Goal: Information Seeking & Learning: Learn about a topic

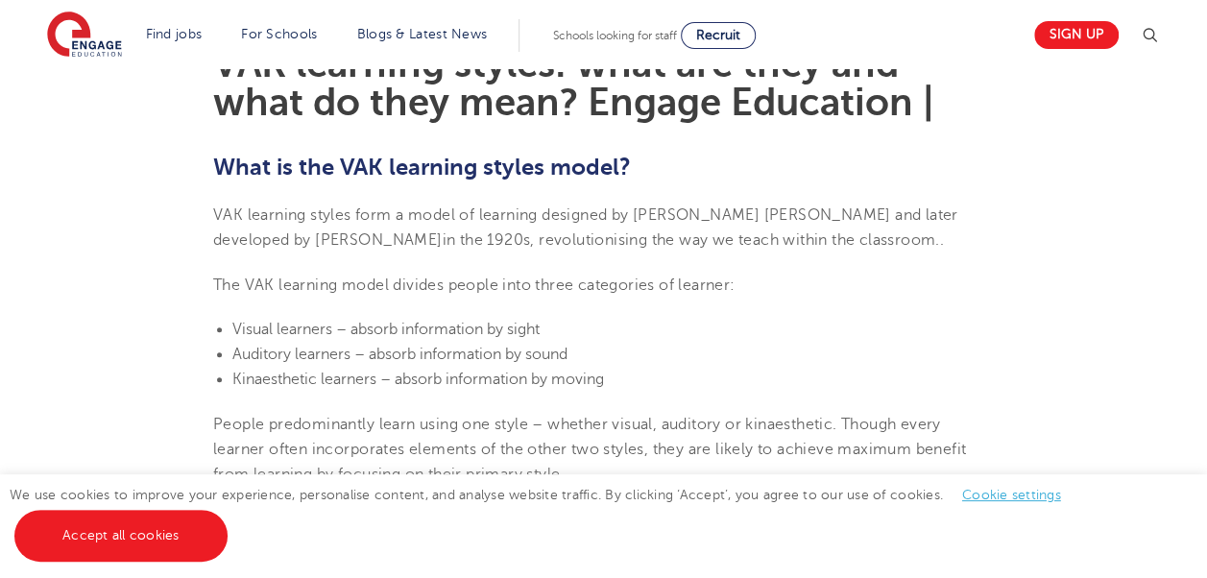
scroll to position [580, 0]
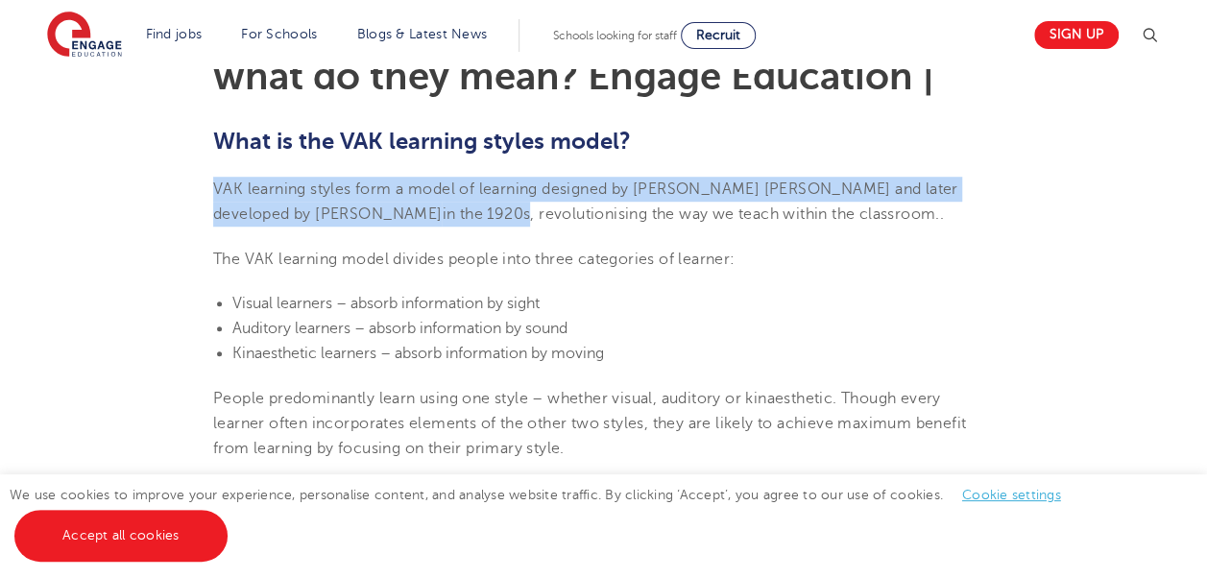
drag, startPoint x: 217, startPoint y: 184, endPoint x: 366, endPoint y: 213, distance: 151.6
click at [366, 213] on span "VAK learning styles form a model of learning designed by [PERSON_NAME] [PERSON_…" at bounding box center [585, 201] width 745 height 42
copy span "VAK learning styles form a model of learning designed by [PERSON_NAME] [PERSON_…"
click at [547, 190] on span "VAK learning styles form a model of learning designed by [PERSON_NAME] [PERSON_…" at bounding box center [585, 201] width 745 height 42
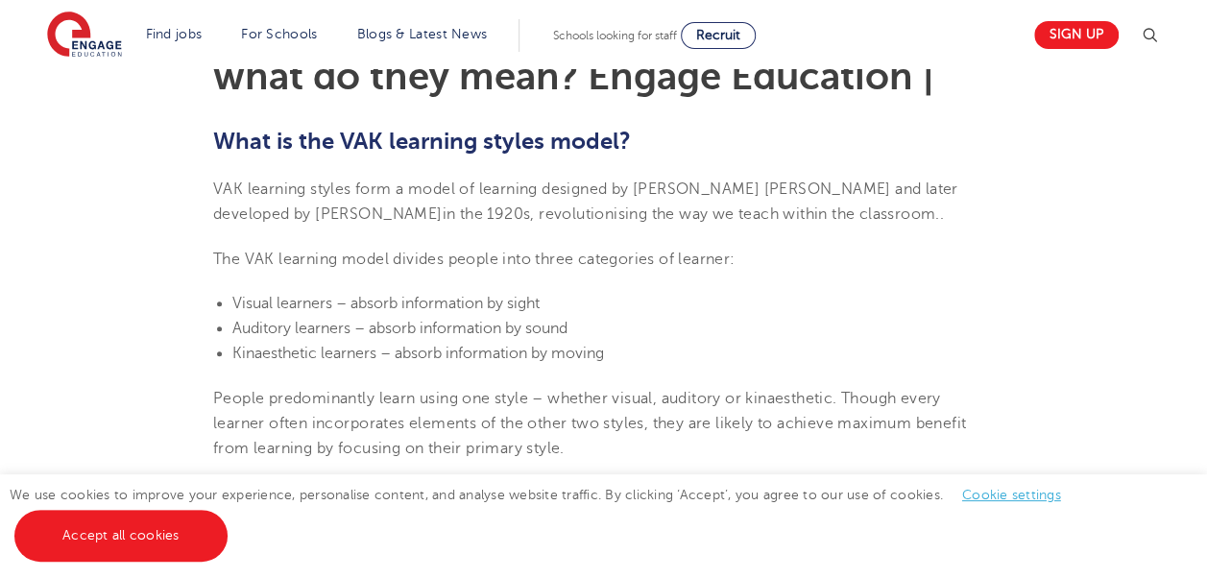
click at [545, 188] on span "VAK learning styles form a model of learning designed by [PERSON_NAME] [PERSON_…" at bounding box center [585, 201] width 745 height 42
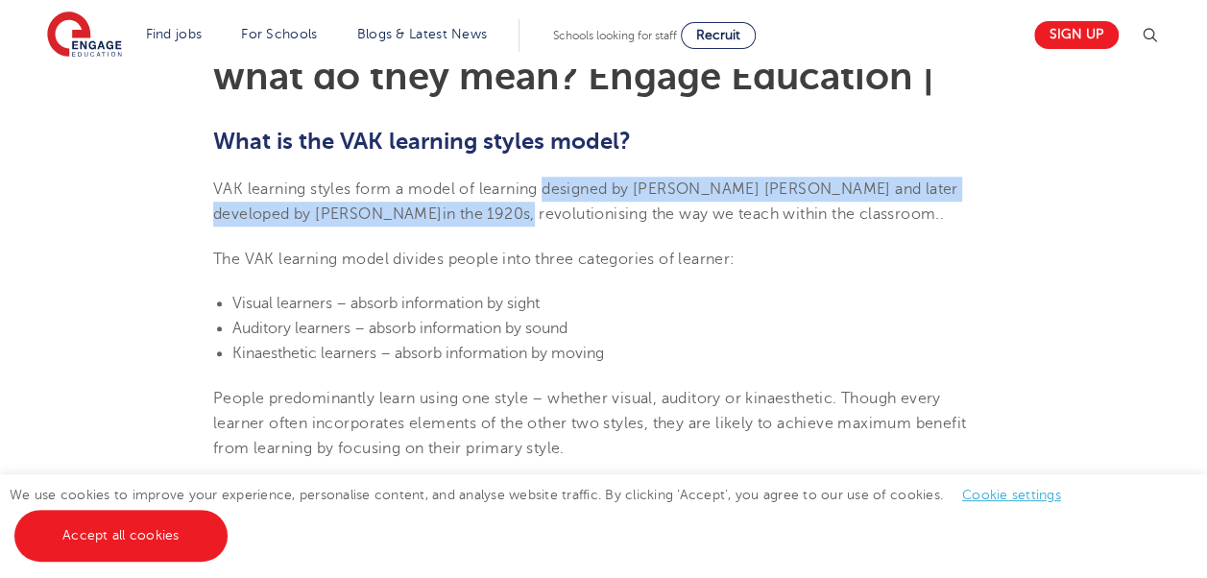
drag, startPoint x: 545, startPoint y: 188, endPoint x: 367, endPoint y: 212, distance: 180.2
click at [367, 212] on span "VAK learning styles form a model of learning designed by [PERSON_NAME] [PERSON_…" at bounding box center [585, 201] width 745 height 42
copy span "designed by [PERSON_NAME] [PERSON_NAME] and later developed by [PERSON_NAME] in…"
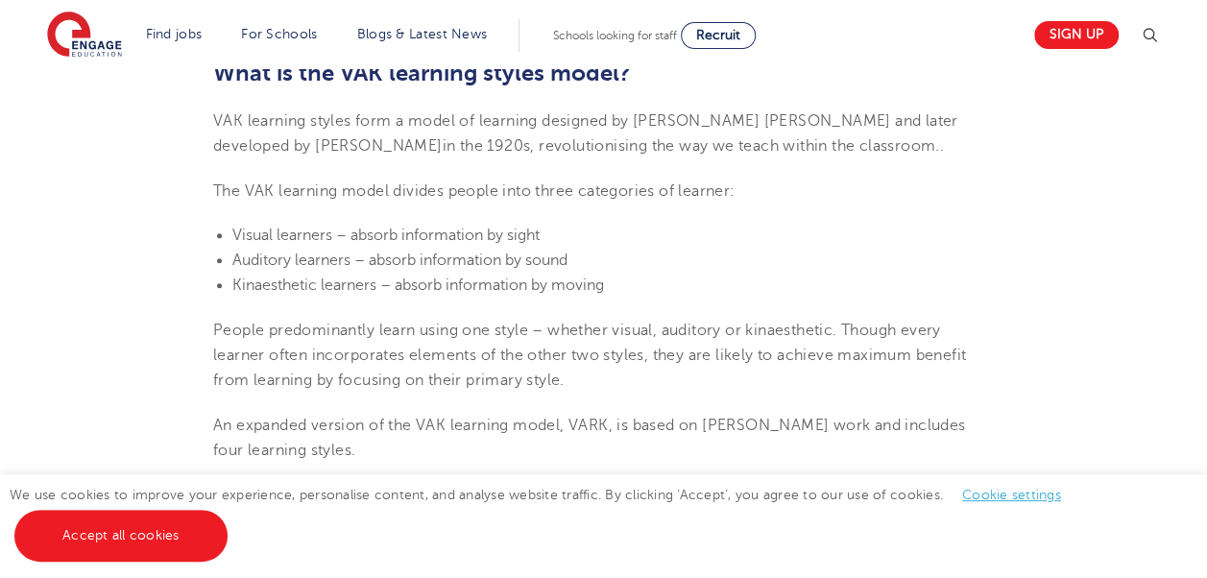
scroll to position [653, 0]
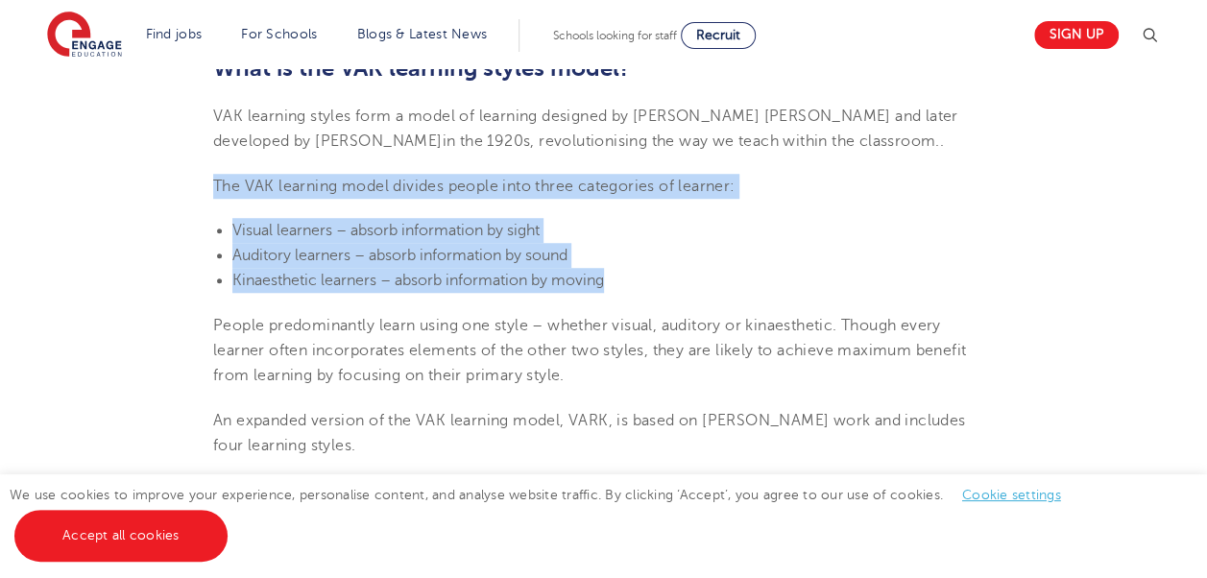
drag, startPoint x: 214, startPoint y: 182, endPoint x: 626, endPoint y: 285, distance: 424.5
copy section "The VAK learning model divides people into three categories of learner: Visual …"
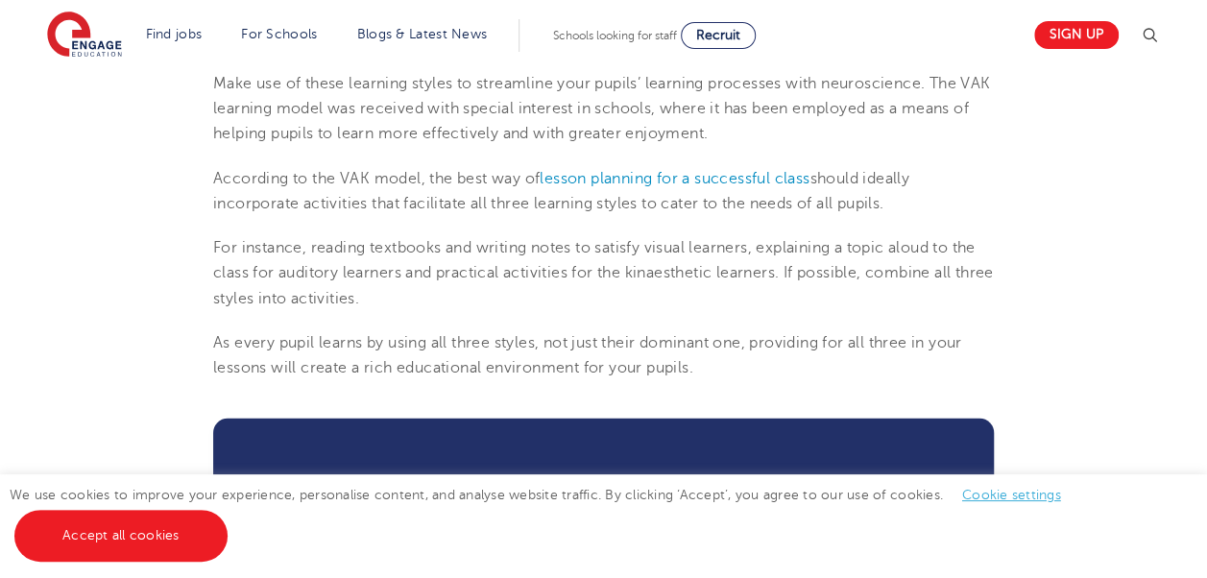
scroll to position [2381, 0]
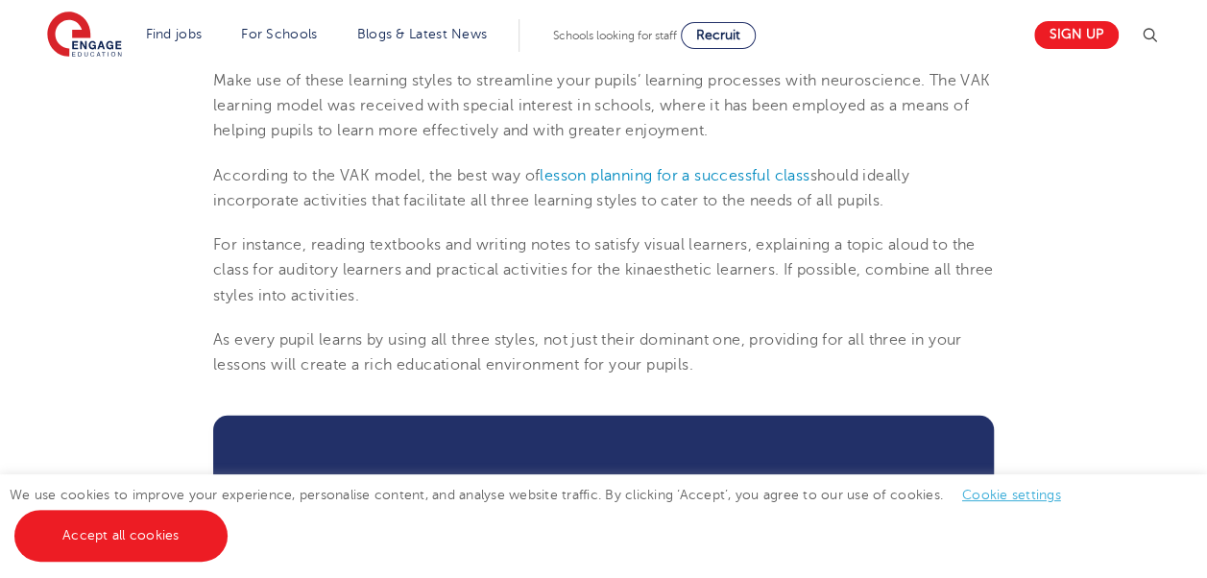
drag, startPoint x: 885, startPoint y: 171, endPoint x: 897, endPoint y: 195, distance: 26.6
click at [897, 195] on p "According to the VAK model, the best way of lesson planning for a successful cl…" at bounding box center [603, 188] width 781 height 51
copy span "deally incorporate activities that facilitate all three learning styles to cate…"
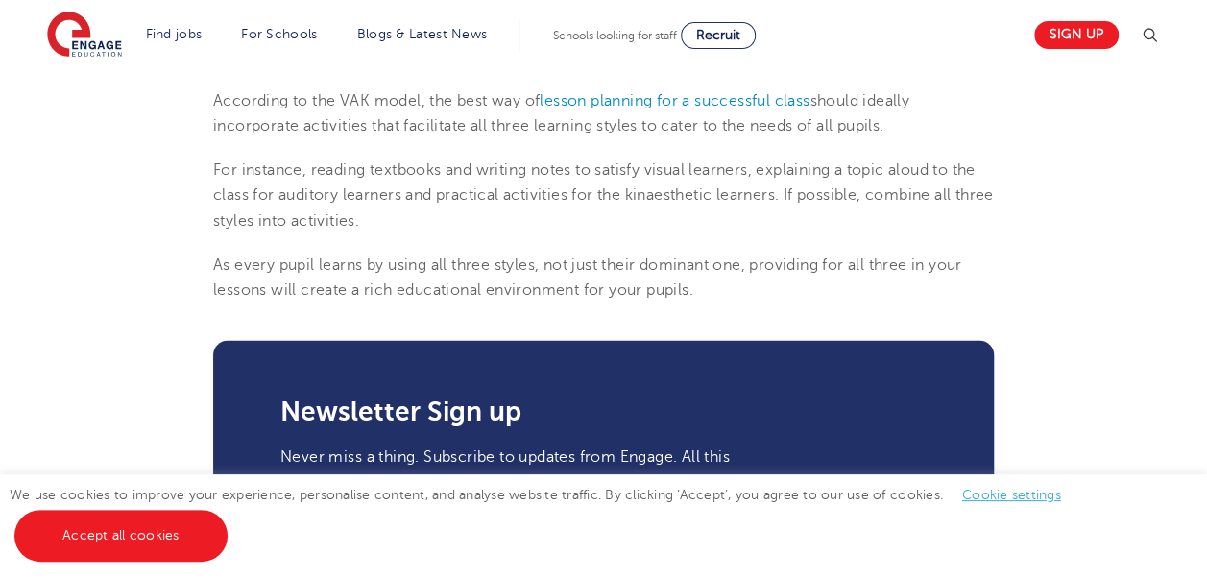
scroll to position [2458, 0]
